Goal: Information Seeking & Learning: Check status

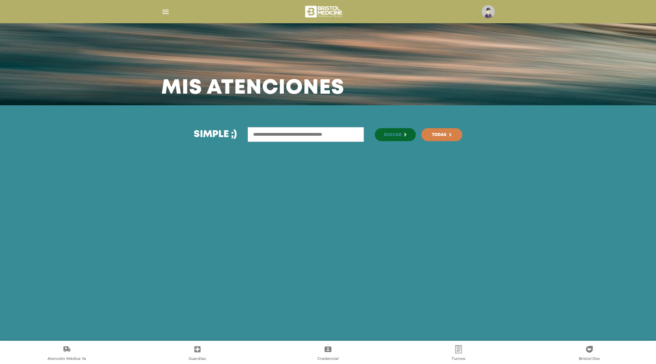
click at [161, 10] on img "button" at bounding box center [165, 12] width 9 height 9
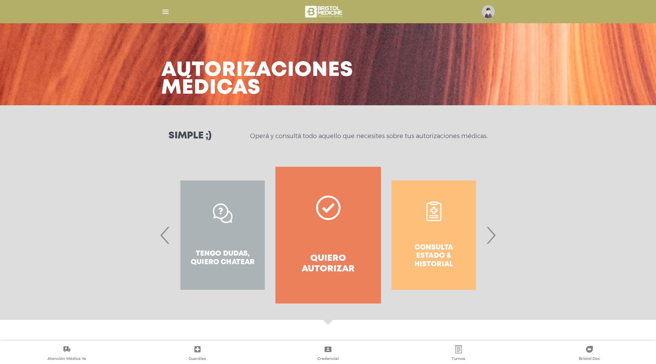
click at [430, 237] on div "Consulta estado & historial" at bounding box center [434, 235] width 106 height 137
click at [492, 236] on span "›" at bounding box center [490, 235] width 13 height 37
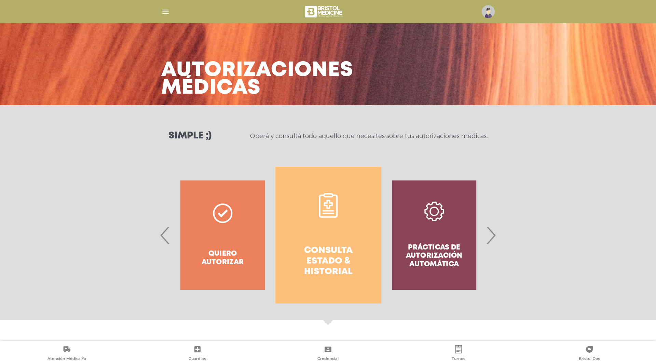
click at [336, 227] on link "Consulta estado & historial" at bounding box center [328, 235] width 106 height 137
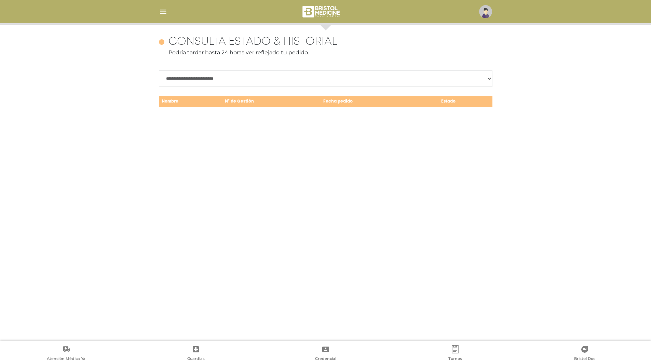
scroll to position [297, 0]
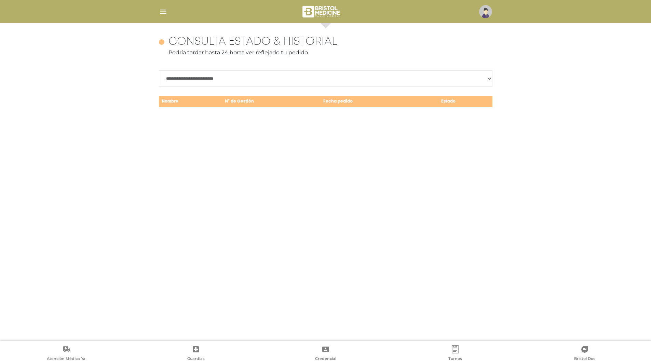
click at [249, 78] on select "**********" at bounding box center [326, 78] width 334 height 16
select select "**********"
click at [159, 70] on select "**********" at bounding box center [326, 78] width 334 height 16
click at [371, 237] on div "**********" at bounding box center [326, 182] width 350 height 318
click at [295, 170] on div "**********" at bounding box center [326, 182] width 350 height 318
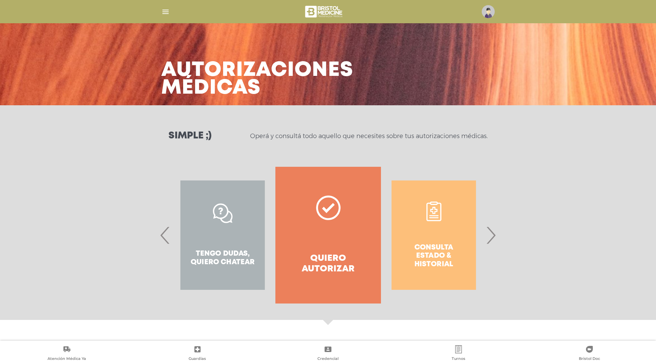
click at [319, 216] on icon at bounding box center [328, 208] width 25 height 25
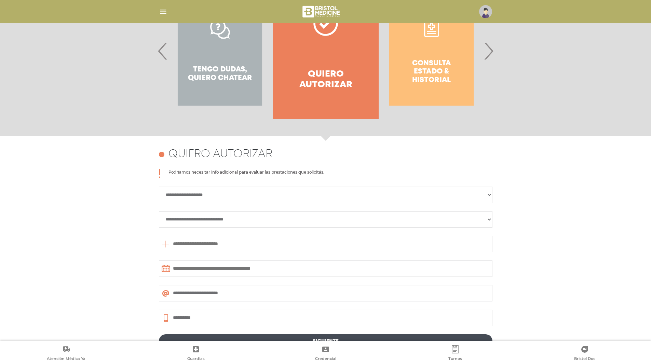
scroll to position [184, 0]
click at [419, 60] on div "Consulta estado & historial" at bounding box center [432, 51] width 106 height 137
click at [490, 54] on span "›" at bounding box center [488, 51] width 13 height 37
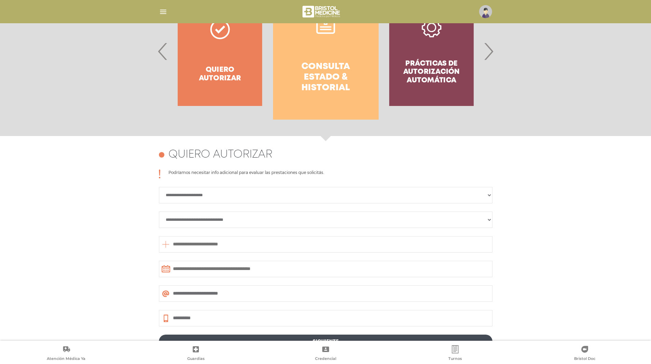
click at [309, 47] on link "Consulta estado & historial" at bounding box center [326, 51] width 106 height 137
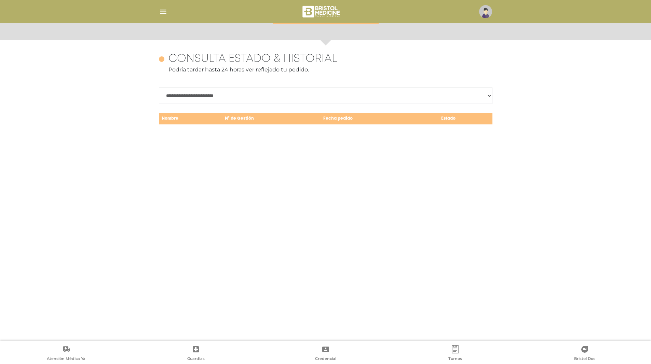
scroll to position [297, 0]
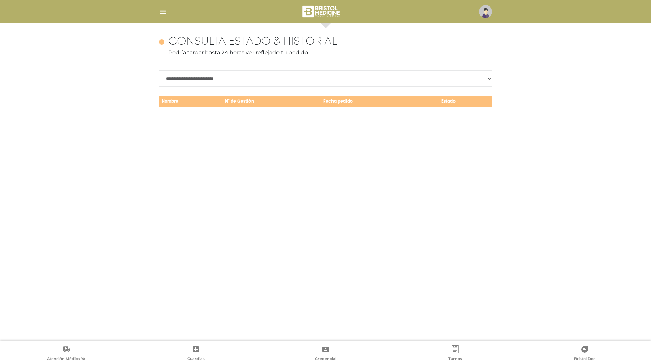
click at [231, 77] on select "**********" at bounding box center [326, 78] width 334 height 16
select select "**********"
click at [159, 70] on select "**********" at bounding box center [326, 78] width 334 height 16
click at [244, 106] on td "N° de Gestión" at bounding box center [271, 101] width 98 height 13
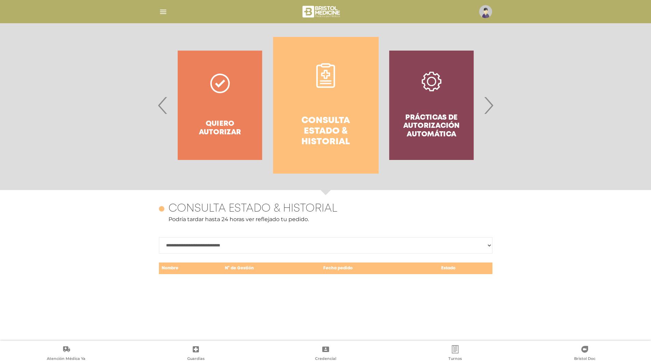
scroll to position [118, 0]
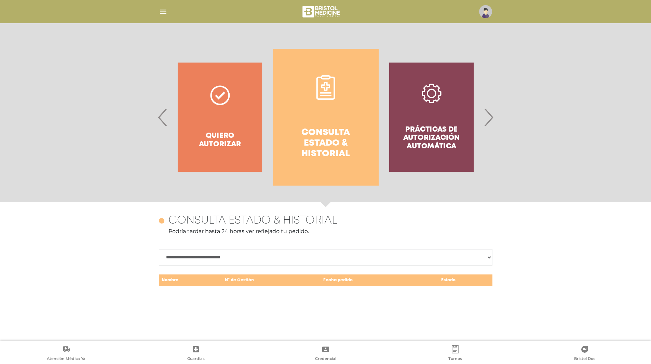
click at [416, 124] on div "Prácticas de autorización automática" at bounding box center [432, 117] width 106 height 137
click at [492, 122] on span "›" at bounding box center [488, 117] width 13 height 37
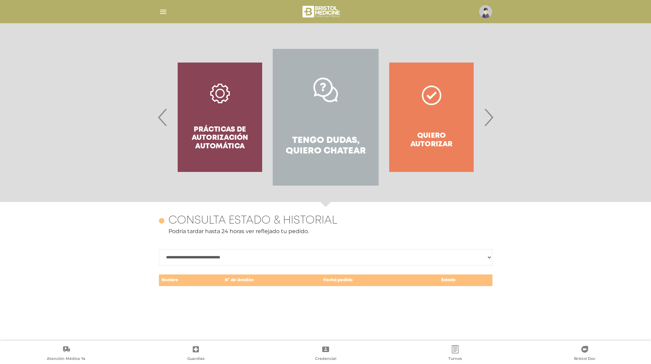
click at [492, 122] on span "›" at bounding box center [488, 117] width 13 height 37
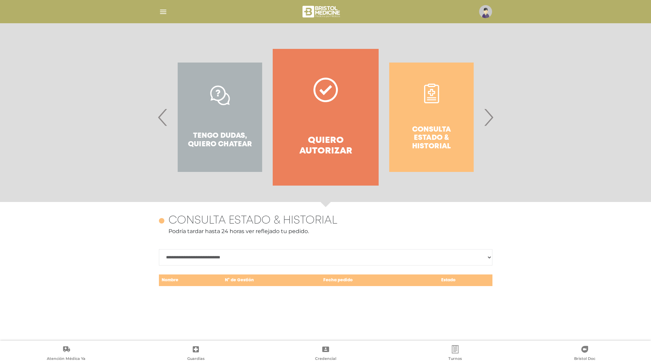
click at [492, 122] on span "›" at bounding box center [488, 117] width 13 height 37
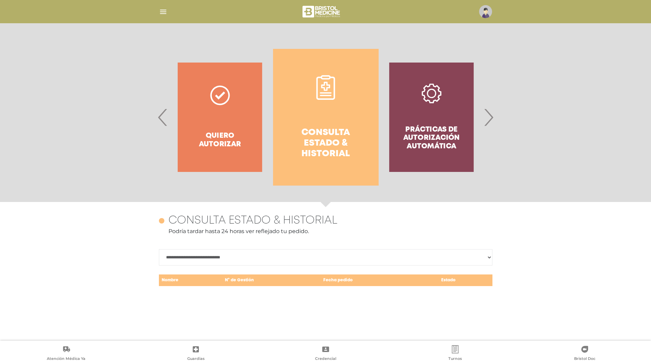
click at [307, 89] on link "Consulta estado & historial" at bounding box center [326, 117] width 106 height 137
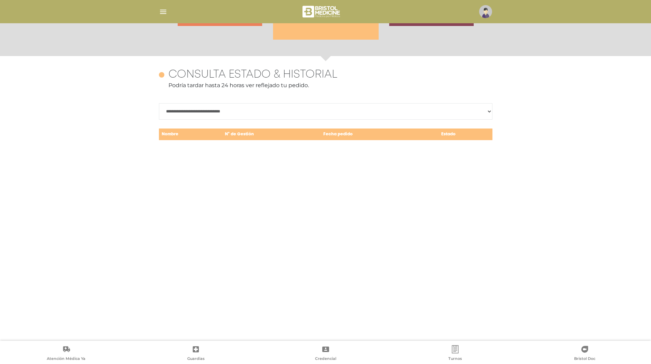
scroll to position [297, 0]
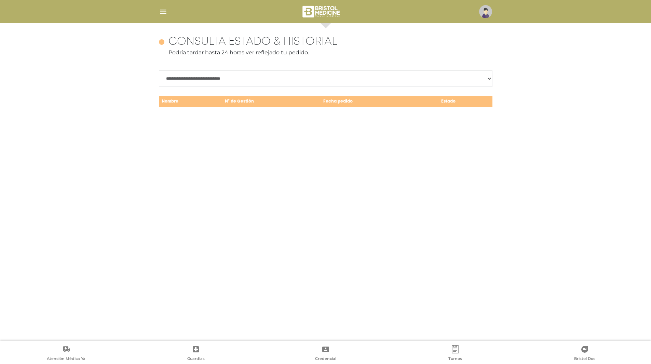
click at [165, 19] on div at bounding box center [326, 11] width 350 height 16
click at [167, 14] on img "button" at bounding box center [163, 12] width 9 height 9
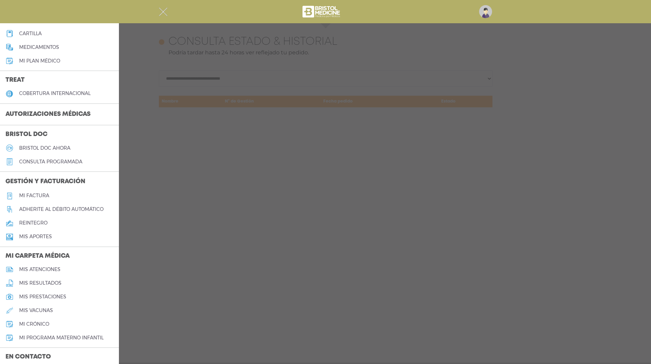
scroll to position [101, 0]
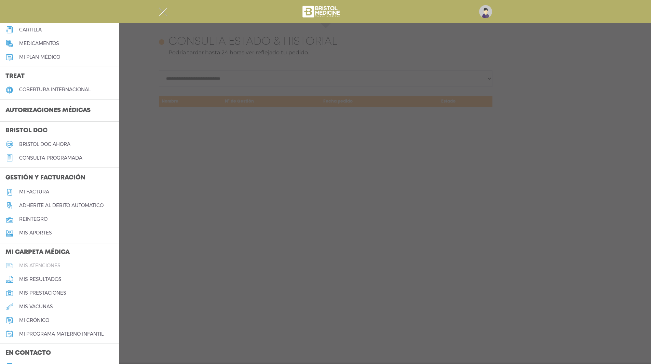
click at [56, 266] on h5 "mis atenciones" at bounding box center [39, 266] width 41 height 6
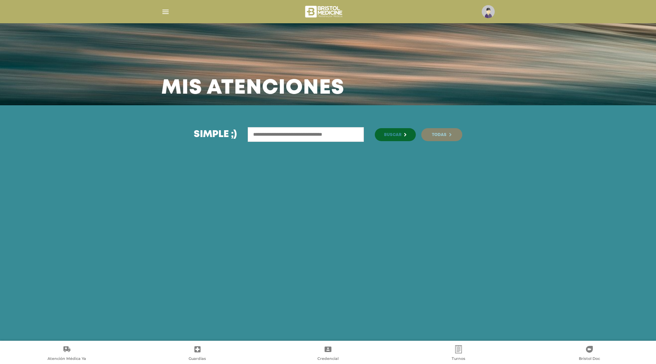
click at [440, 135] on span "Todas" at bounding box center [439, 135] width 15 height 4
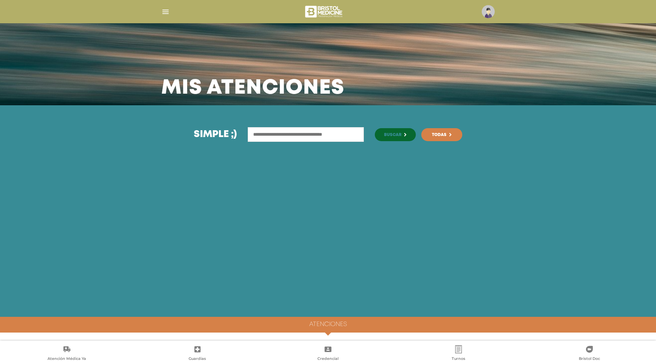
drag, startPoint x: 324, startPoint y: 333, endPoint x: 330, endPoint y: 334, distance: 5.8
click at [330, 334] on span at bounding box center [328, 336] width 10 height 10
click at [163, 15] on img "button" at bounding box center [165, 12] width 9 height 9
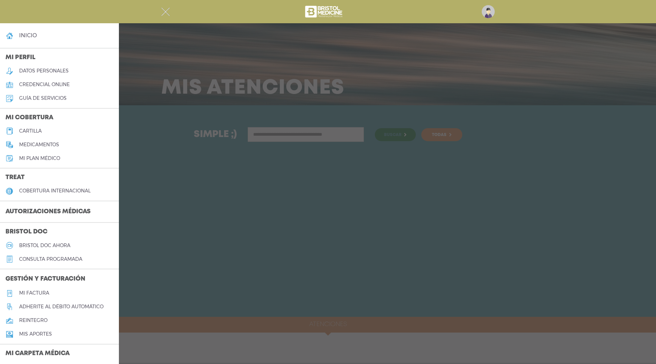
scroll to position [150, 0]
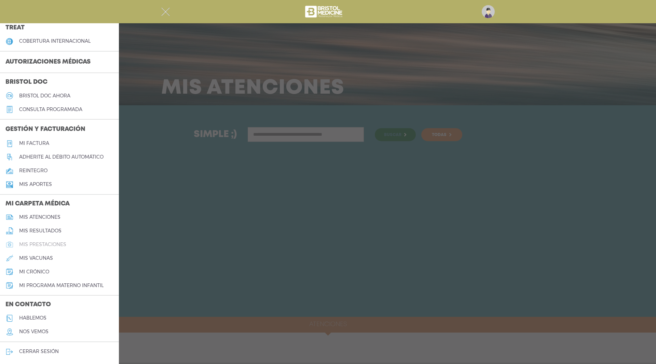
click at [57, 245] on h5 "mis prestaciones" at bounding box center [42, 245] width 47 height 6
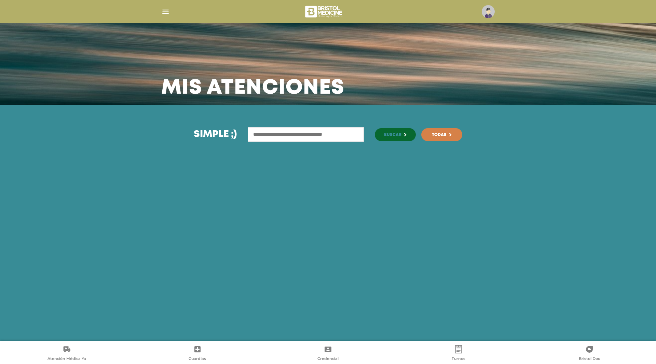
click at [296, 127] on input "text" at bounding box center [306, 134] width 116 height 15
click at [167, 14] on img "button" at bounding box center [165, 12] width 9 height 9
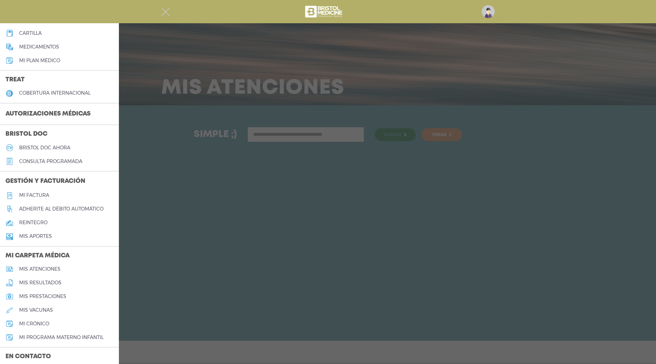
scroll to position [98, 0]
click at [47, 192] on h5 "Mi factura" at bounding box center [34, 195] width 30 height 6
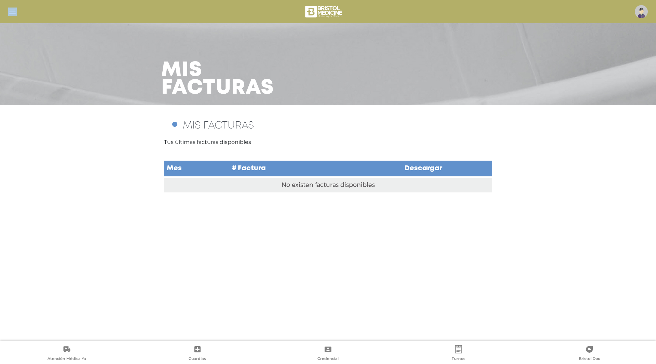
drag, startPoint x: 12, startPoint y: 17, endPoint x: 15, endPoint y: 9, distance: 8.7
click at [15, 9] on div at bounding box center [328, 11] width 656 height 16
click at [15, 9] on img "button" at bounding box center [12, 12] width 9 height 9
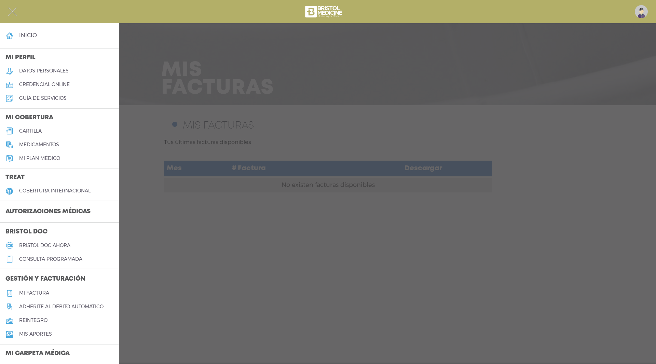
click at [63, 85] on h5 "credencial online" at bounding box center [44, 85] width 51 height 6
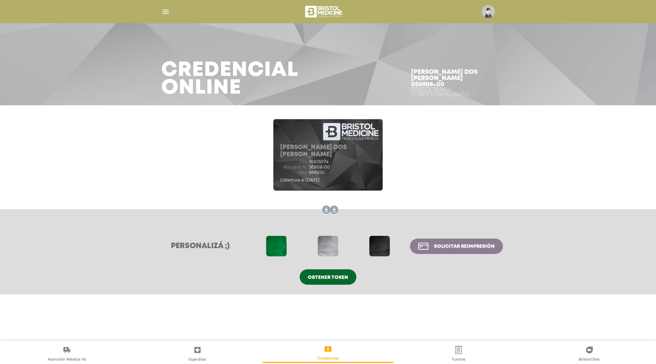
click at [164, 13] on img "button" at bounding box center [165, 12] width 9 height 9
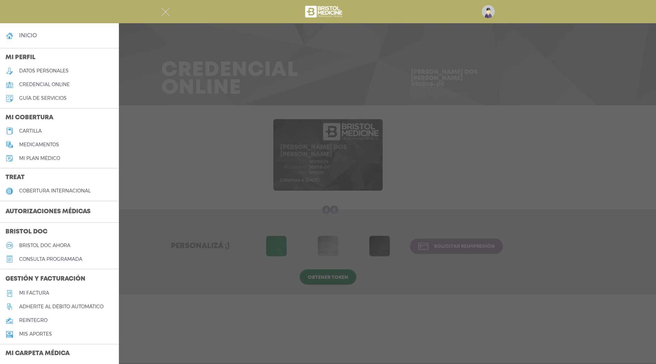
scroll to position [150, 0]
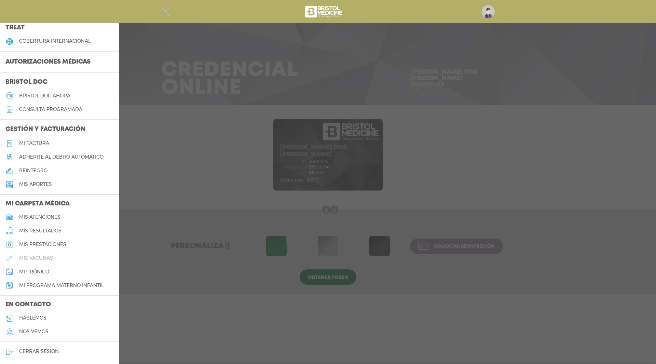
click at [45, 259] on h5 "mis vacunas" at bounding box center [36, 258] width 34 height 6
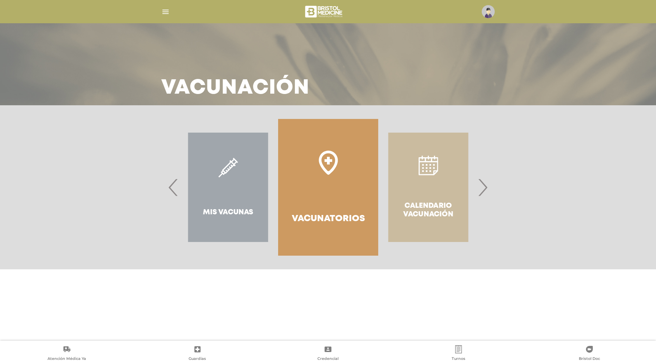
click at [240, 238] on div "Mis Vacunas" at bounding box center [228, 187] width 100 height 137
click at [176, 185] on span "‹" at bounding box center [173, 187] width 13 height 37
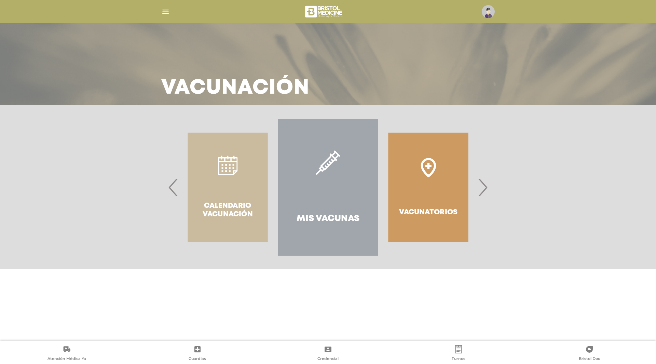
click at [336, 156] on icon at bounding box center [328, 162] width 25 height 25
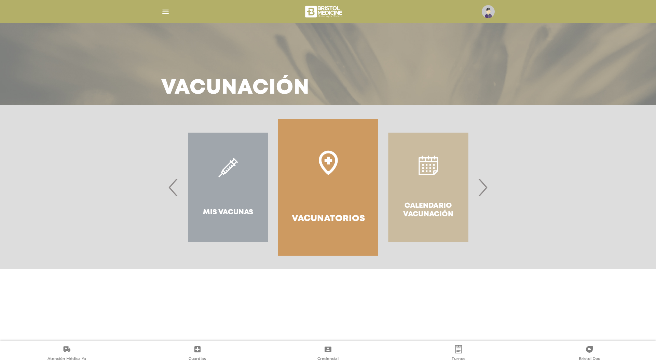
click at [447, 194] on div "Calendario Vacunación" at bounding box center [428, 187] width 100 height 137
click at [480, 189] on span "›" at bounding box center [482, 187] width 13 height 37
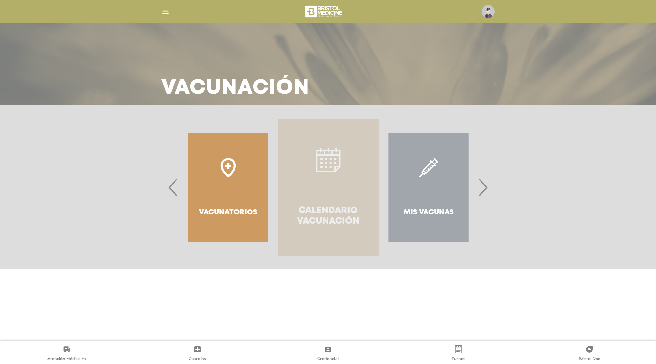
click at [314, 187] on link "Calendario Vacunación" at bounding box center [328, 187] width 100 height 137
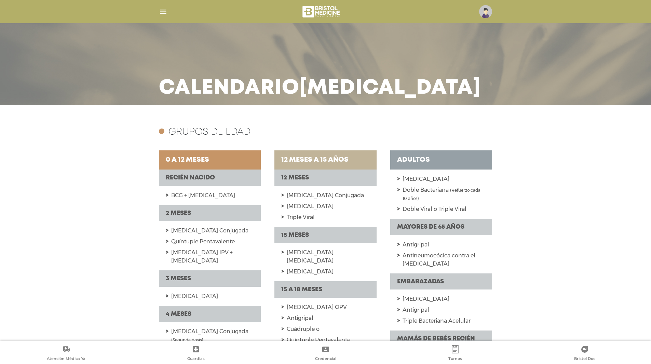
click at [161, 10] on img "button" at bounding box center [163, 12] width 9 height 9
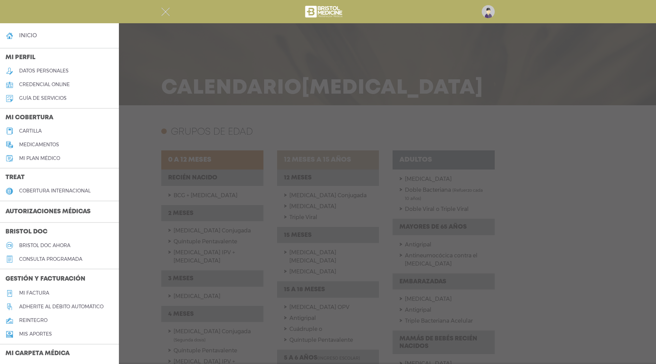
click at [161, 6] on div at bounding box center [328, 11] width 350 height 16
click at [164, 9] on img "button" at bounding box center [165, 12] width 9 height 9
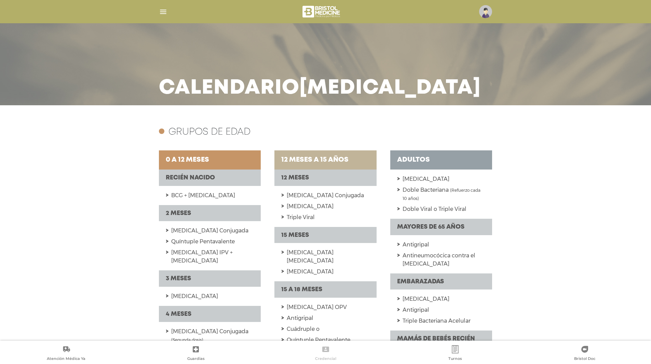
click at [333, 359] on span "Credencial" at bounding box center [325, 359] width 21 height 6
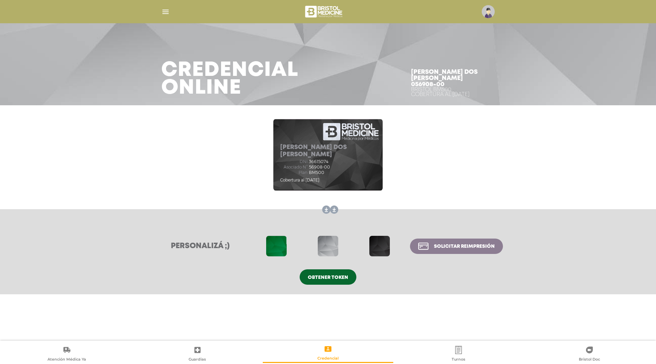
click at [336, 178] on div "Cobertura al [DATE]" at bounding box center [328, 180] width 96 height 8
click at [326, 238] on span at bounding box center [328, 246] width 21 height 21
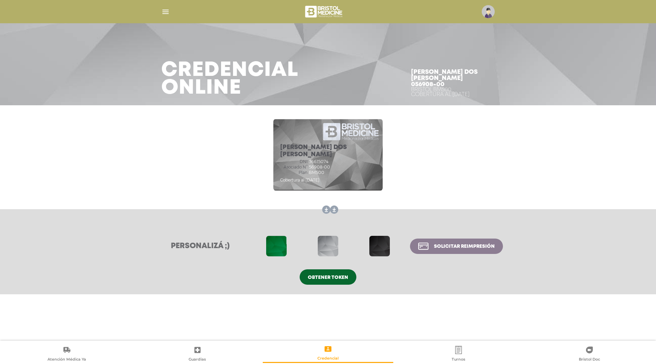
click at [281, 236] on span at bounding box center [276, 246] width 21 height 21
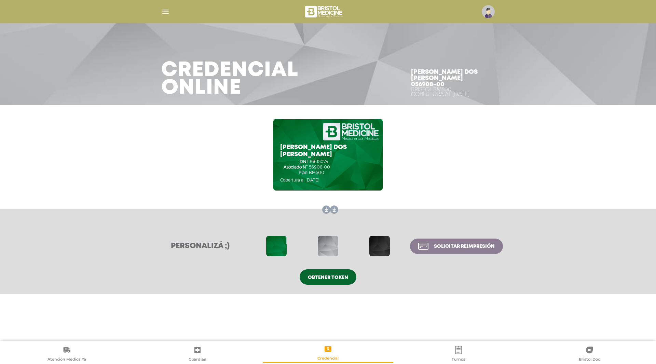
click at [380, 242] on span at bounding box center [379, 246] width 21 height 21
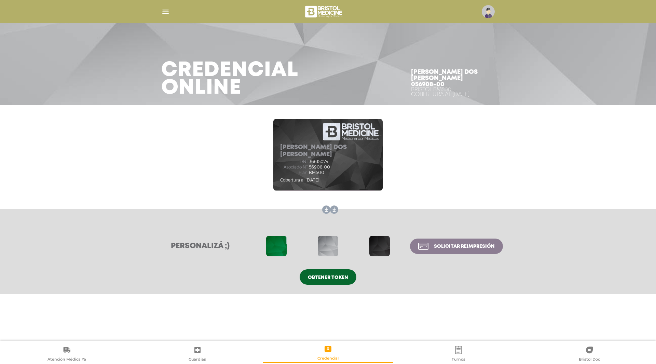
click at [380, 242] on span at bounding box center [379, 246] width 21 height 21
